Goal: Transaction & Acquisition: Purchase product/service

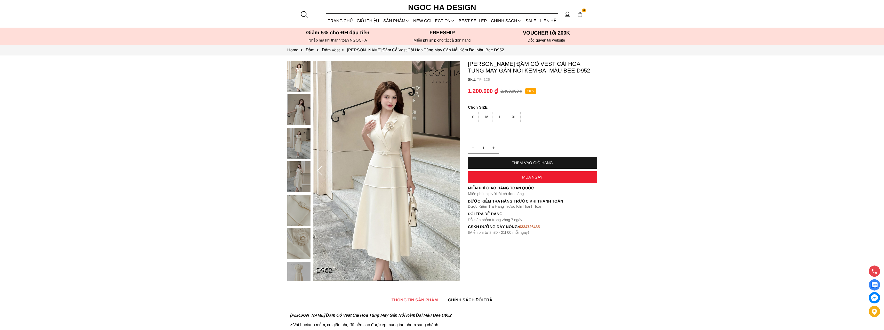
click at [471, 117] on div "S" at bounding box center [473, 117] width 11 height 10
click at [485, 117] on div "M" at bounding box center [486, 117] width 11 height 10
click at [476, 118] on div "S" at bounding box center [473, 117] width 11 height 10
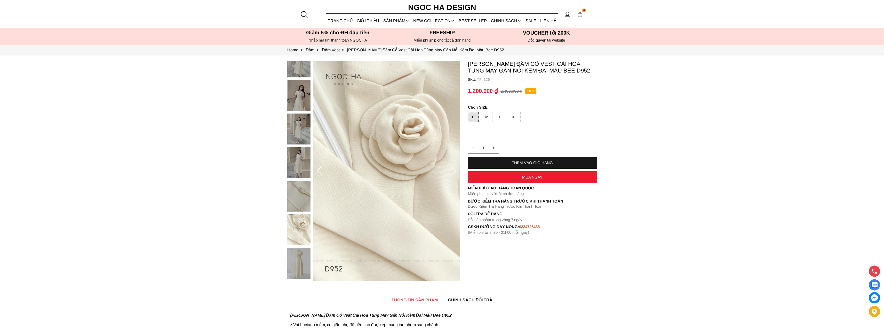
click at [132, 135] on section "Louisa Dress_ Đầm Cổ Vest Cài Hoa Tùng May Gân Nổi Kèm Đai Màu Bee D952 SKU: TP…" at bounding box center [442, 171] width 884 height 231
click at [487, 116] on div "M" at bounding box center [486, 117] width 11 height 10
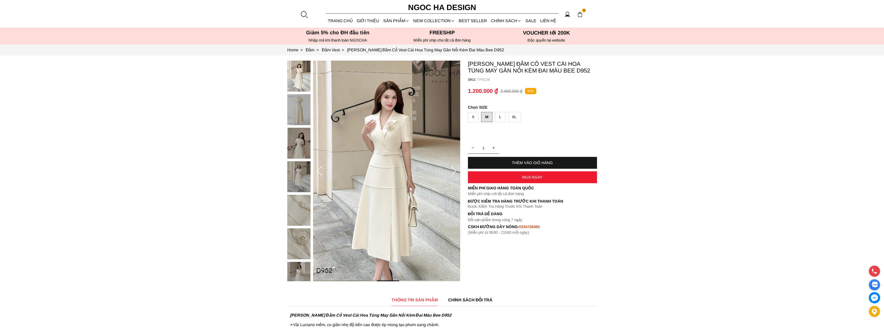
click at [500, 118] on div "L" at bounding box center [500, 117] width 10 height 10
click at [512, 119] on div "XL" at bounding box center [514, 117] width 13 height 10
click at [469, 115] on div "S" at bounding box center [473, 117] width 11 height 10
click at [488, 119] on div "M" at bounding box center [486, 117] width 11 height 10
click at [506, 116] on div "S M L XL" at bounding box center [532, 118] width 129 height 13
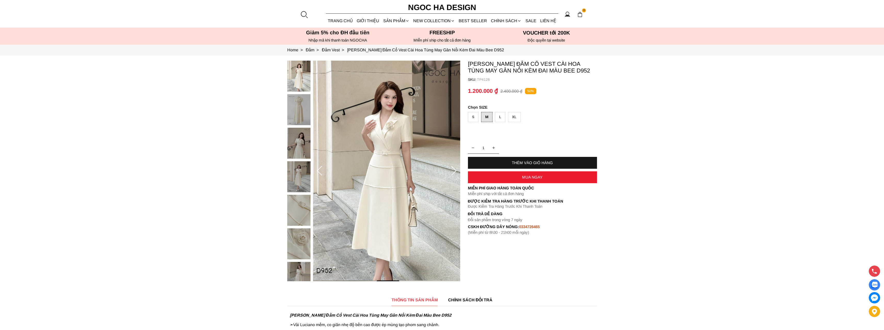
click at [513, 117] on div "XL" at bounding box center [514, 117] width 13 height 10
click at [502, 117] on div "L" at bounding box center [500, 117] width 10 height 10
click at [488, 117] on div "M" at bounding box center [486, 117] width 11 height 10
click at [473, 118] on div "S" at bounding box center [473, 117] width 11 height 10
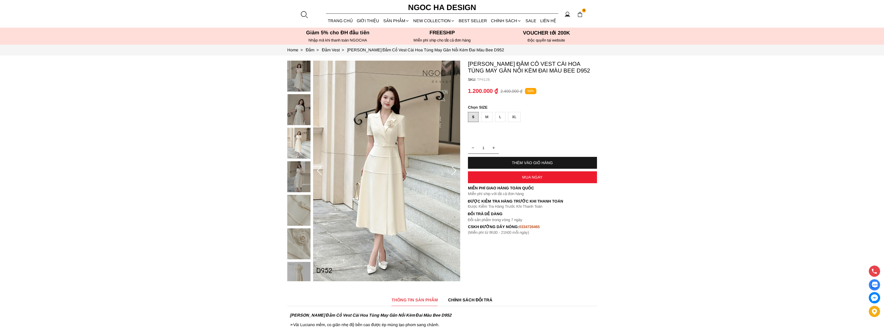
click at [302, 80] on div at bounding box center [300, 178] width 26 height 235
click at [296, 75] on img at bounding box center [298, 76] width 23 height 31
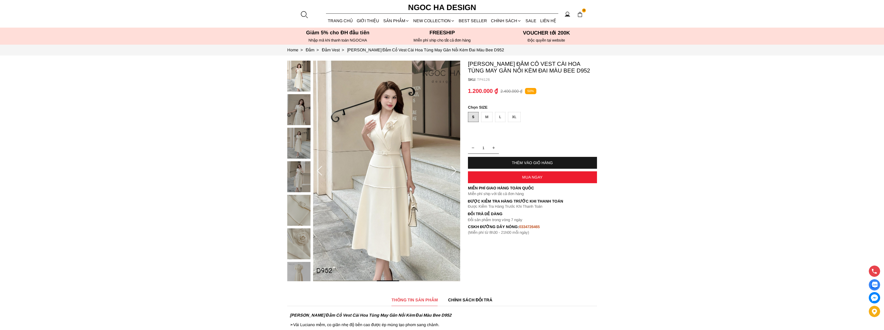
click at [453, 172] on icon at bounding box center [454, 171] width 10 height 10
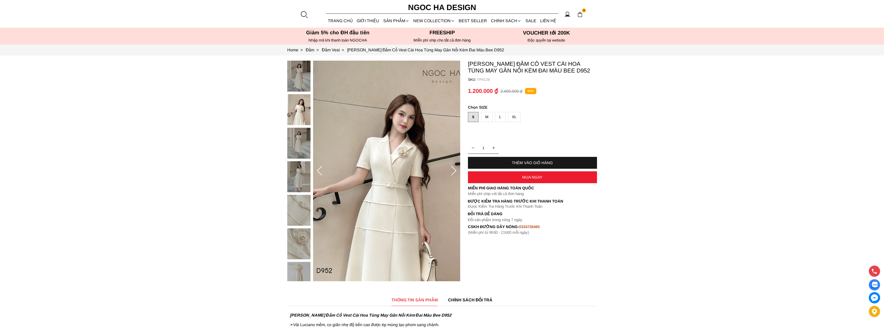
click at [453, 172] on icon at bounding box center [454, 171] width 10 height 10
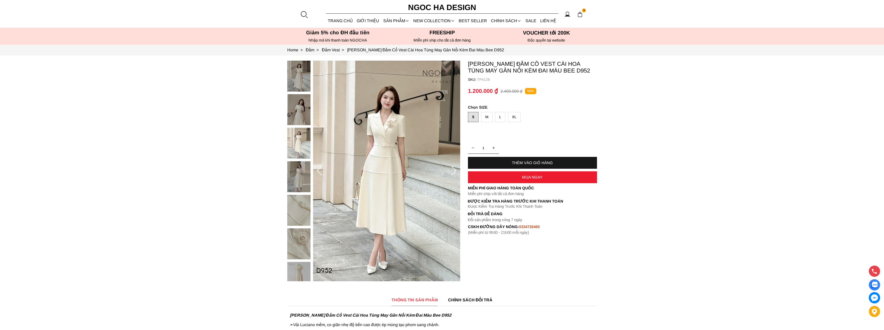
click at [453, 172] on icon at bounding box center [454, 171] width 10 height 10
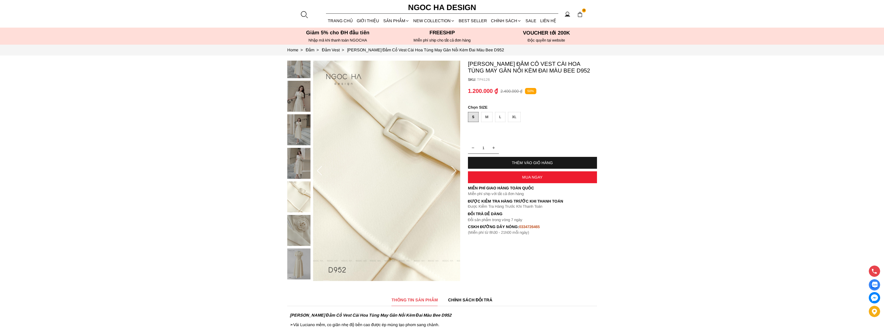
click at [453, 172] on icon at bounding box center [454, 171] width 10 height 10
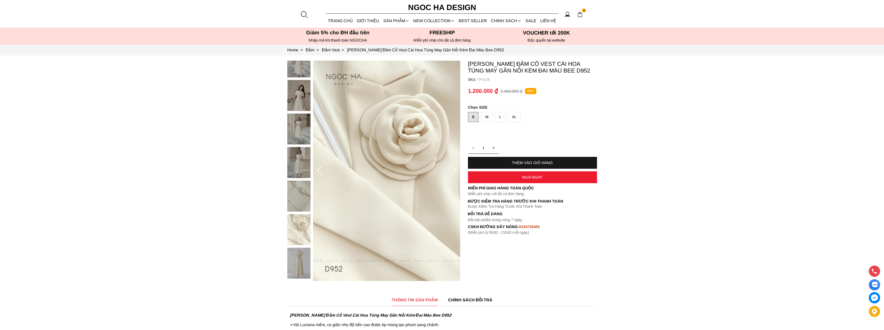
click at [453, 172] on icon at bounding box center [454, 171] width 10 height 10
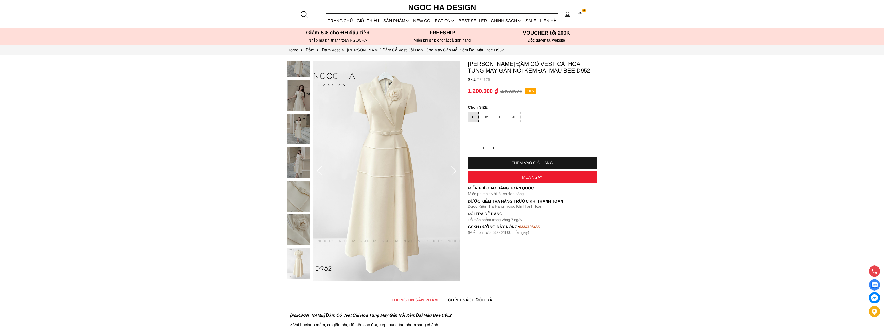
click at [453, 172] on icon at bounding box center [454, 171] width 10 height 10
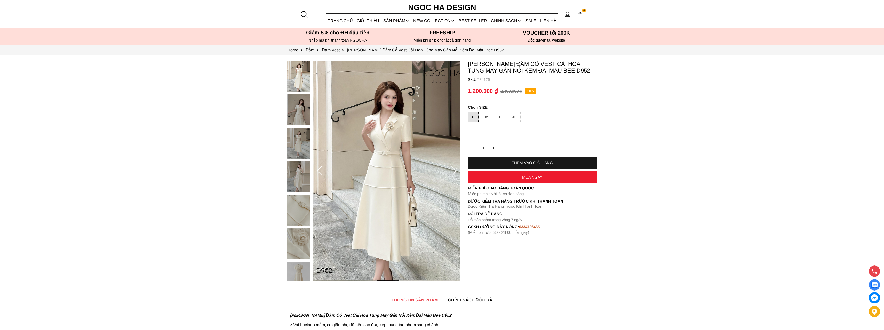
click at [453, 172] on icon at bounding box center [454, 171] width 10 height 10
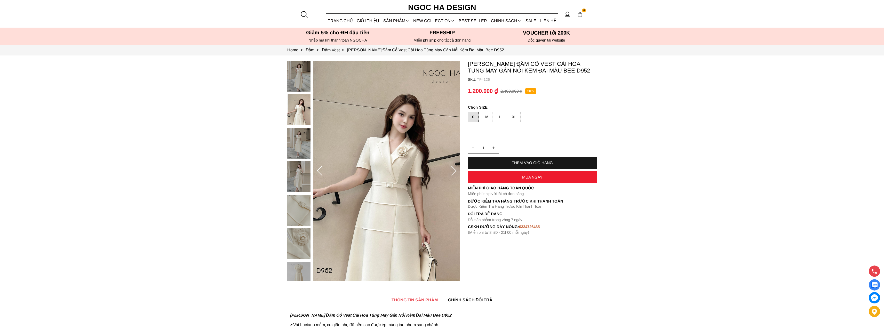
click at [453, 172] on icon at bounding box center [454, 171] width 10 height 10
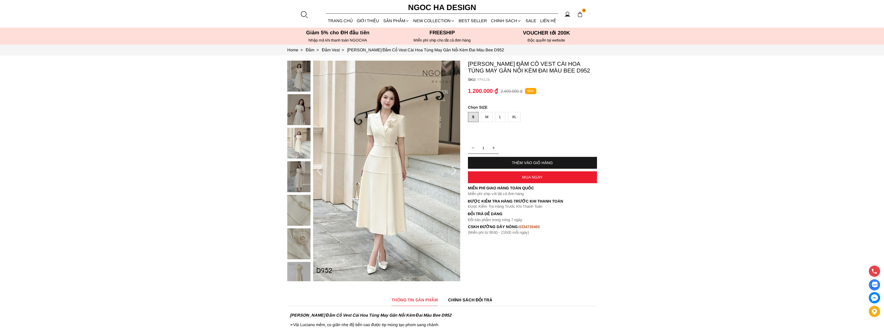
click at [453, 172] on icon at bounding box center [454, 171] width 10 height 10
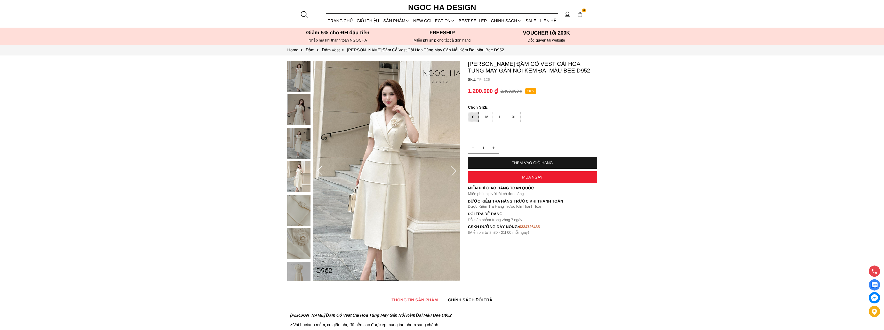
click at [453, 172] on icon at bounding box center [454, 171] width 10 height 10
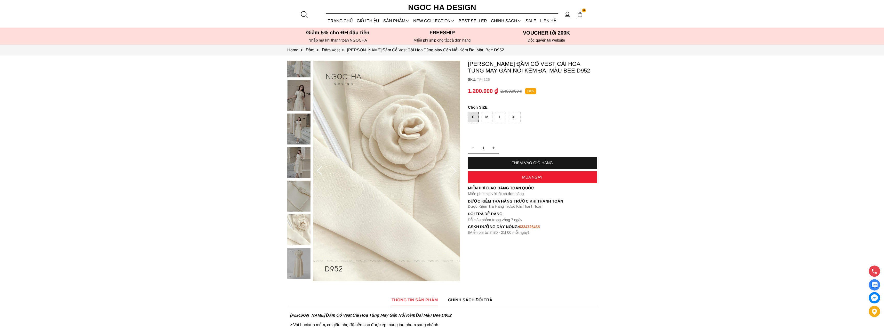
click at [453, 172] on icon at bounding box center [454, 171] width 10 height 10
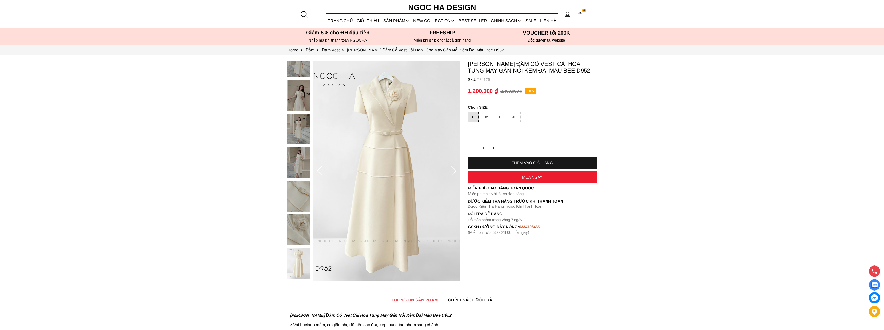
click at [453, 172] on icon at bounding box center [454, 171] width 10 height 10
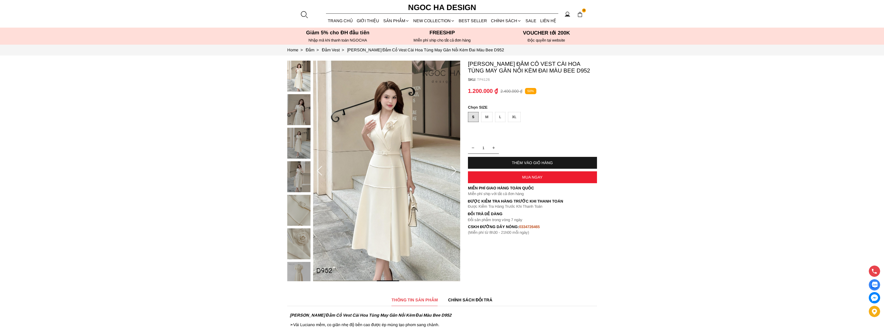
click at [453, 171] on icon at bounding box center [454, 171] width 10 height 10
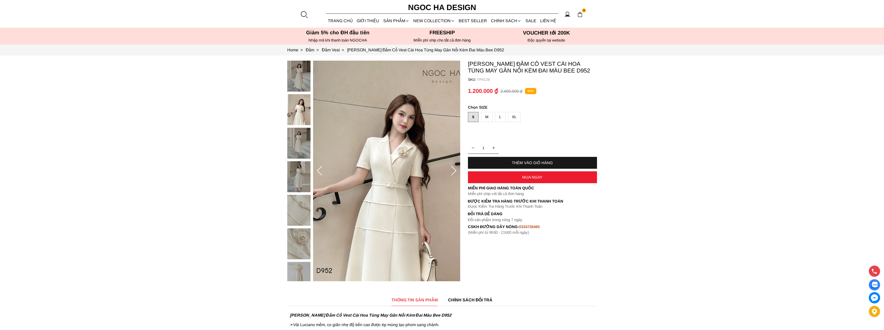
click at [453, 171] on icon at bounding box center [454, 171] width 10 height 10
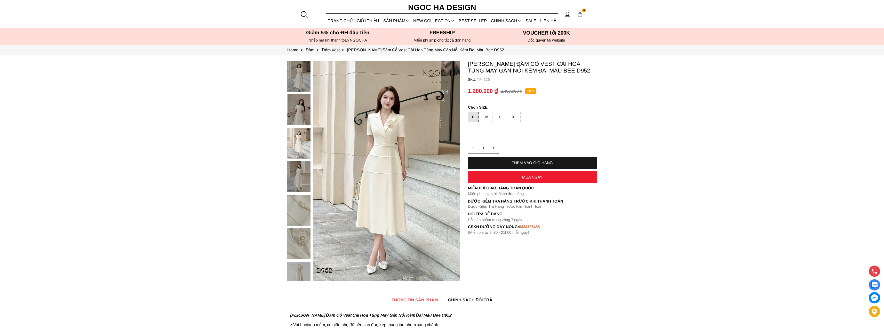
click at [453, 171] on icon at bounding box center [454, 171] width 10 height 10
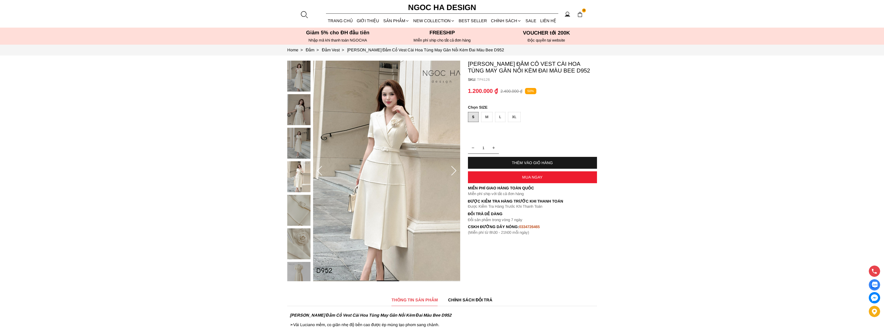
click at [453, 171] on icon at bounding box center [454, 171] width 10 height 10
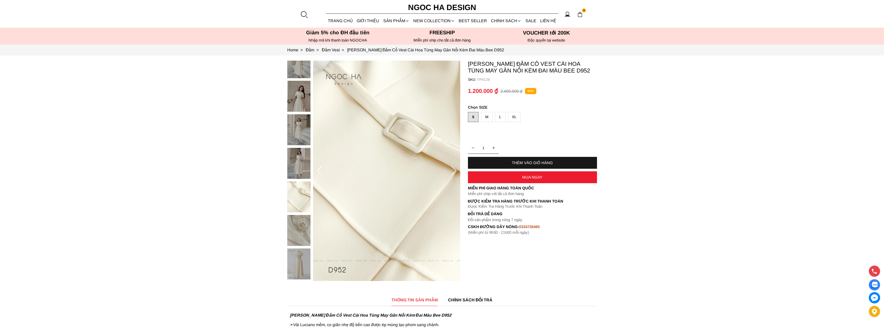
click at [453, 171] on icon at bounding box center [454, 171] width 10 height 10
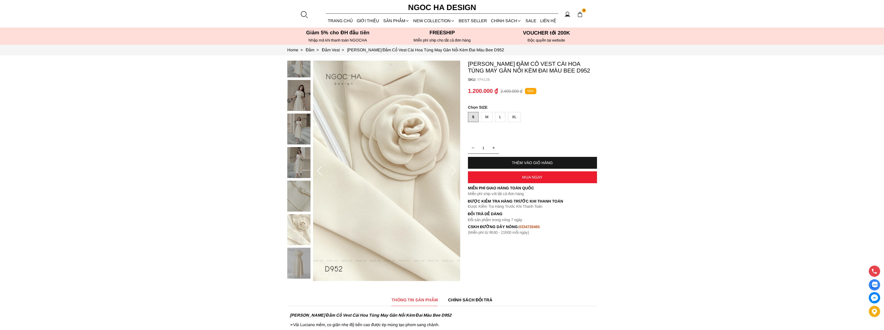
click at [453, 171] on icon at bounding box center [454, 171] width 10 height 10
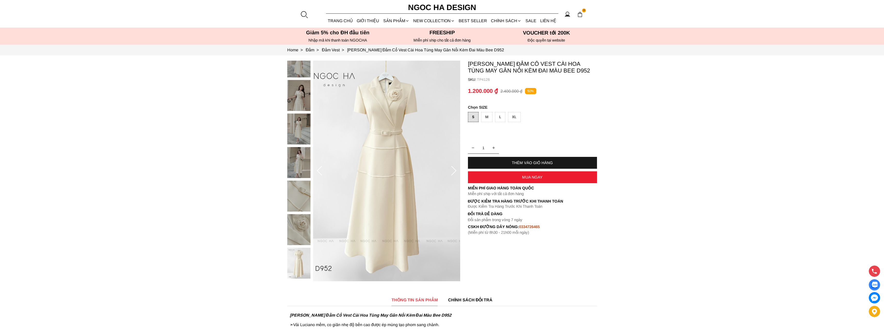
click at [453, 171] on icon at bounding box center [454, 171] width 10 height 10
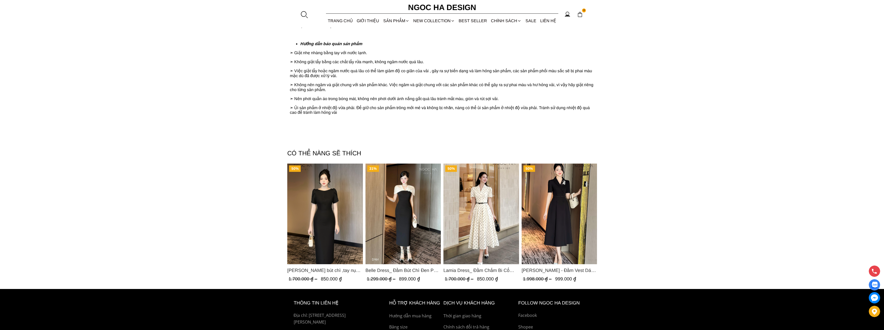
scroll to position [1457, 0]
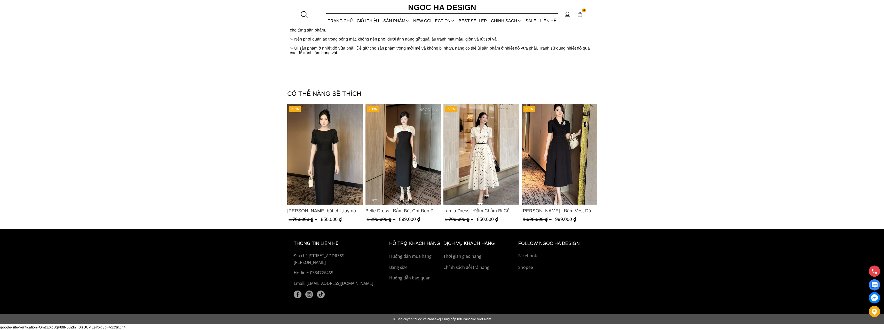
click at [132, 84] on section "CÓ THỂ NÀNG SẼ THÍCH 50% Alice Dress_Đầm bút chì ,tay nụ hồng ,bồng đầu tay màu…" at bounding box center [442, 154] width 884 height 151
click at [309, 295] on img at bounding box center [309, 295] width 8 height 8
click at [311, 293] on img at bounding box center [309, 295] width 8 height 8
click at [309, 294] on img at bounding box center [309, 295] width 8 height 8
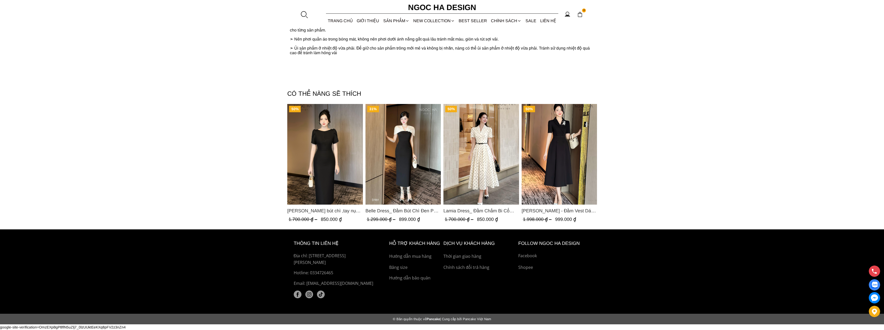
click at [309, 293] on img at bounding box center [309, 295] width 8 height 8
click at [297, 295] on img at bounding box center [298, 295] width 8 height 8
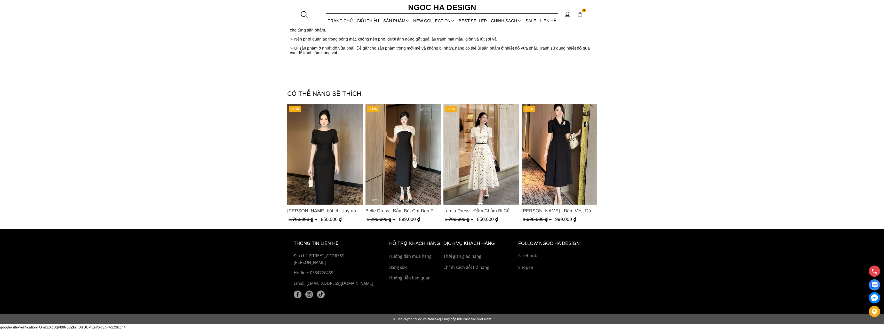
scroll to position [1457, 0]
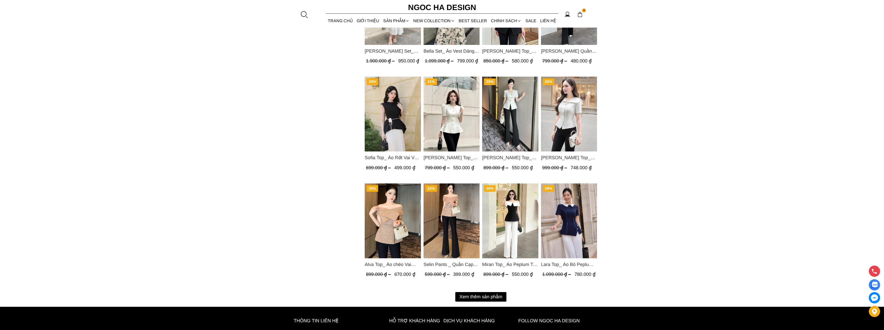
scroll to position [593, 0]
